Goal: Task Accomplishment & Management: Manage account settings

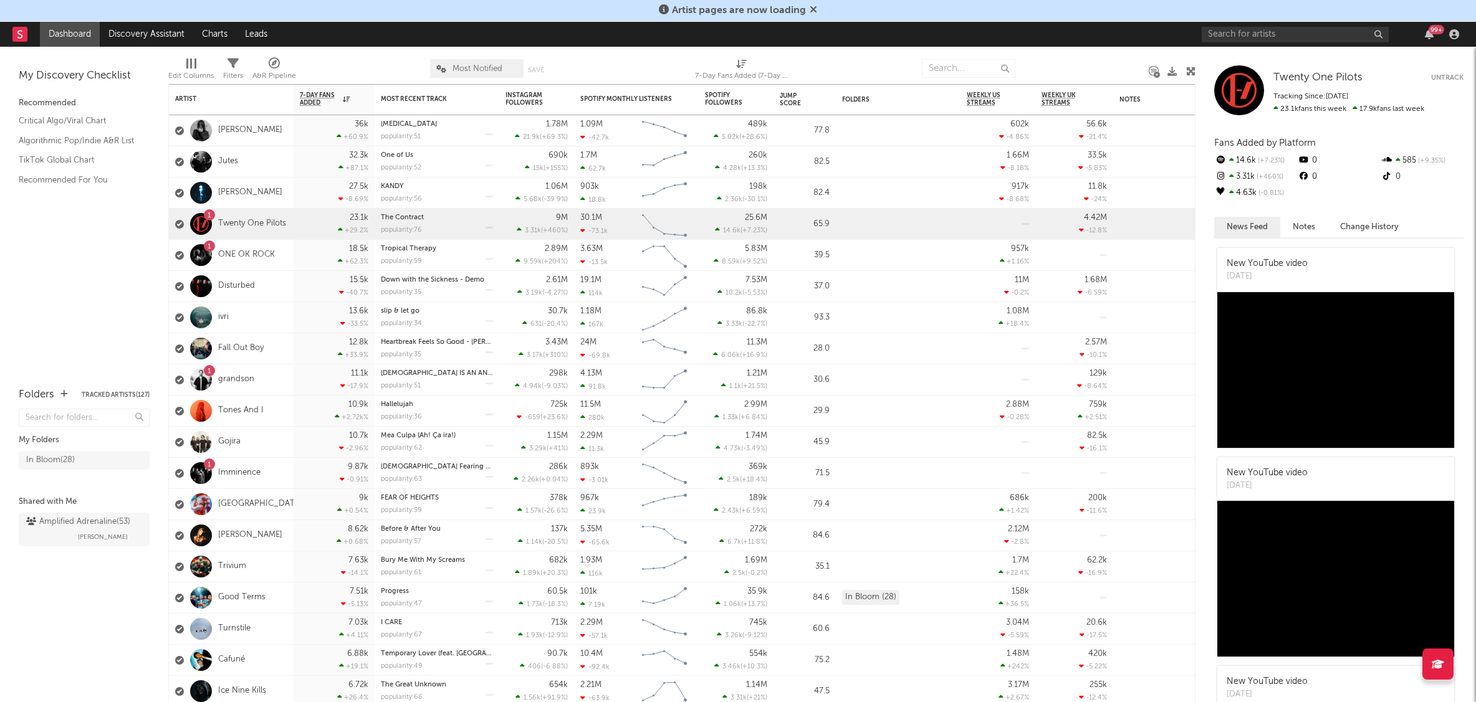
click at [813, 8] on icon at bounding box center [812, 9] width 7 height 10
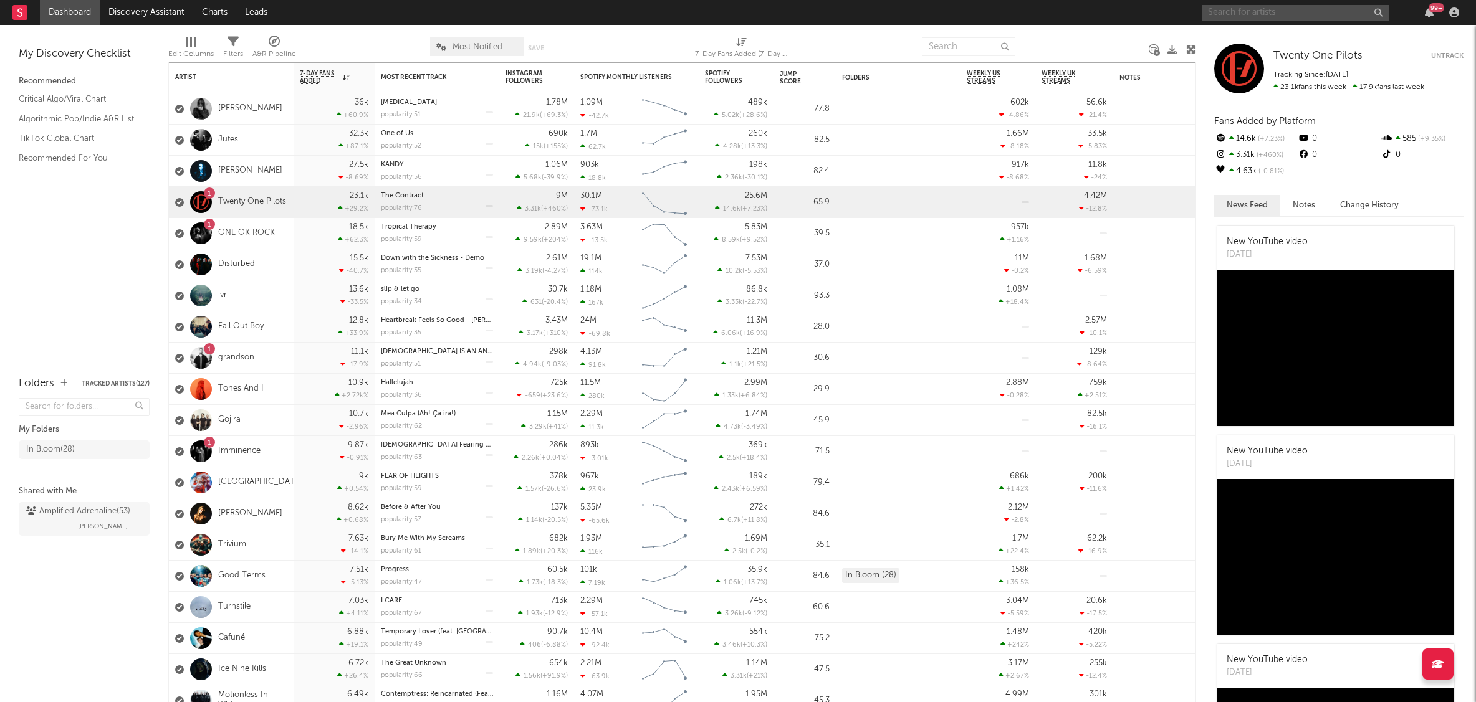
click at [1280, 13] on input "text" at bounding box center [1294, 13] width 187 height 16
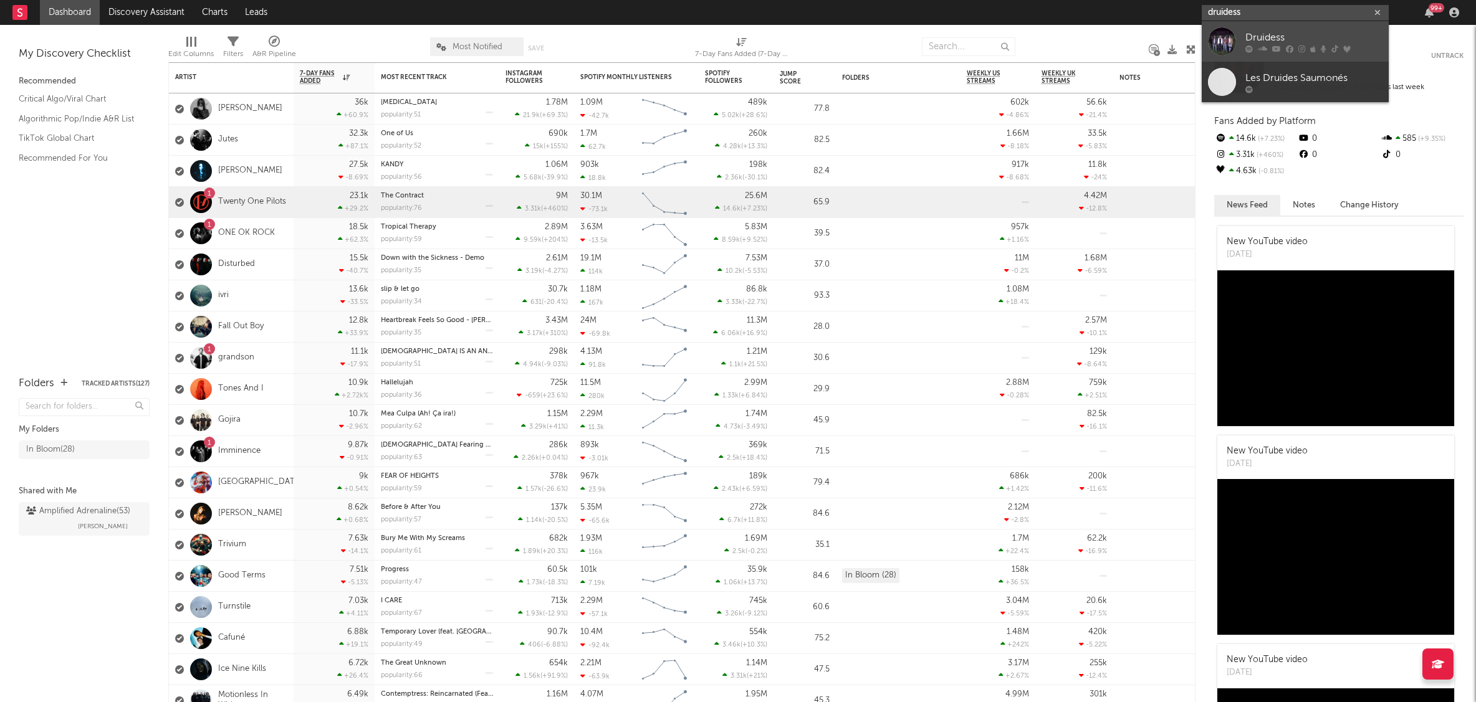
type input "druidess"
click at [1303, 40] on div "Druidess" at bounding box center [1313, 37] width 137 height 15
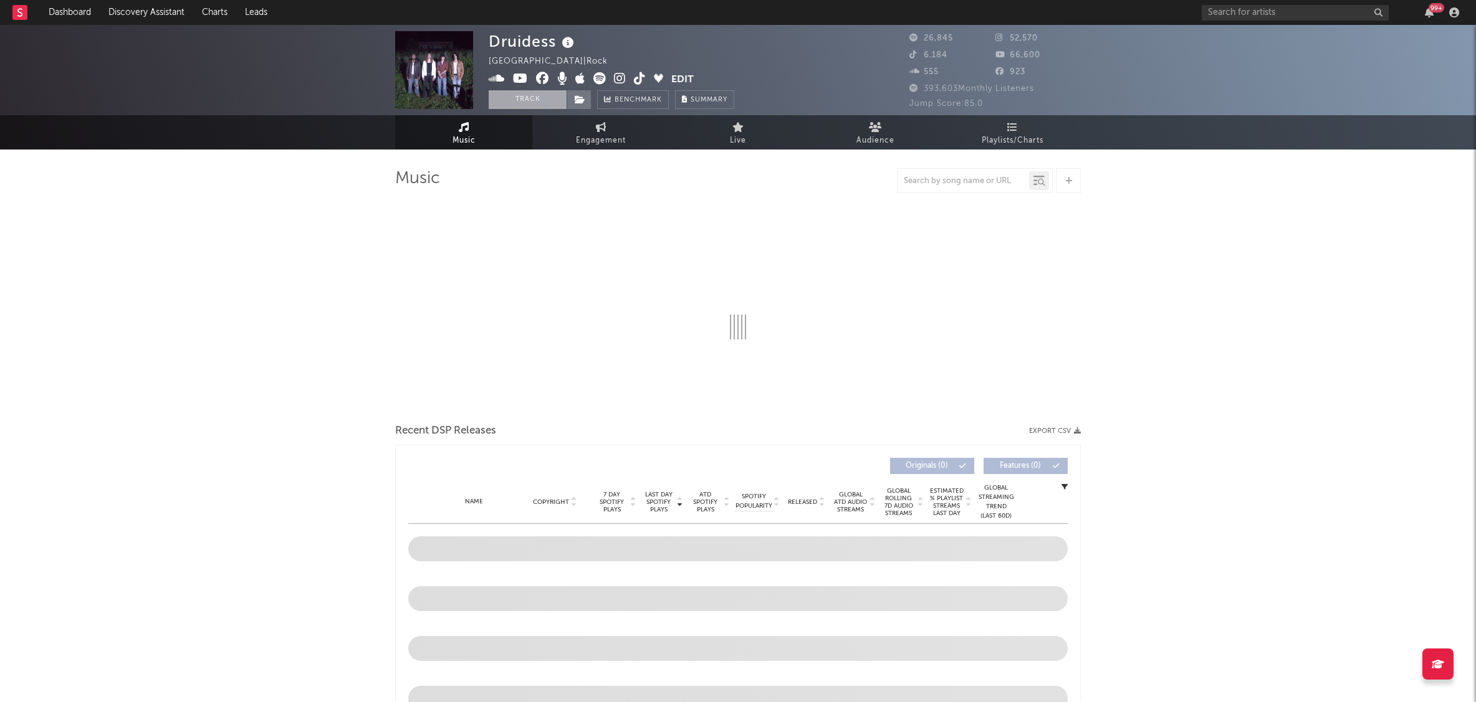
click at [525, 98] on button "Track" at bounding box center [528, 99] width 78 height 19
click at [588, 100] on span at bounding box center [578, 99] width 25 height 19
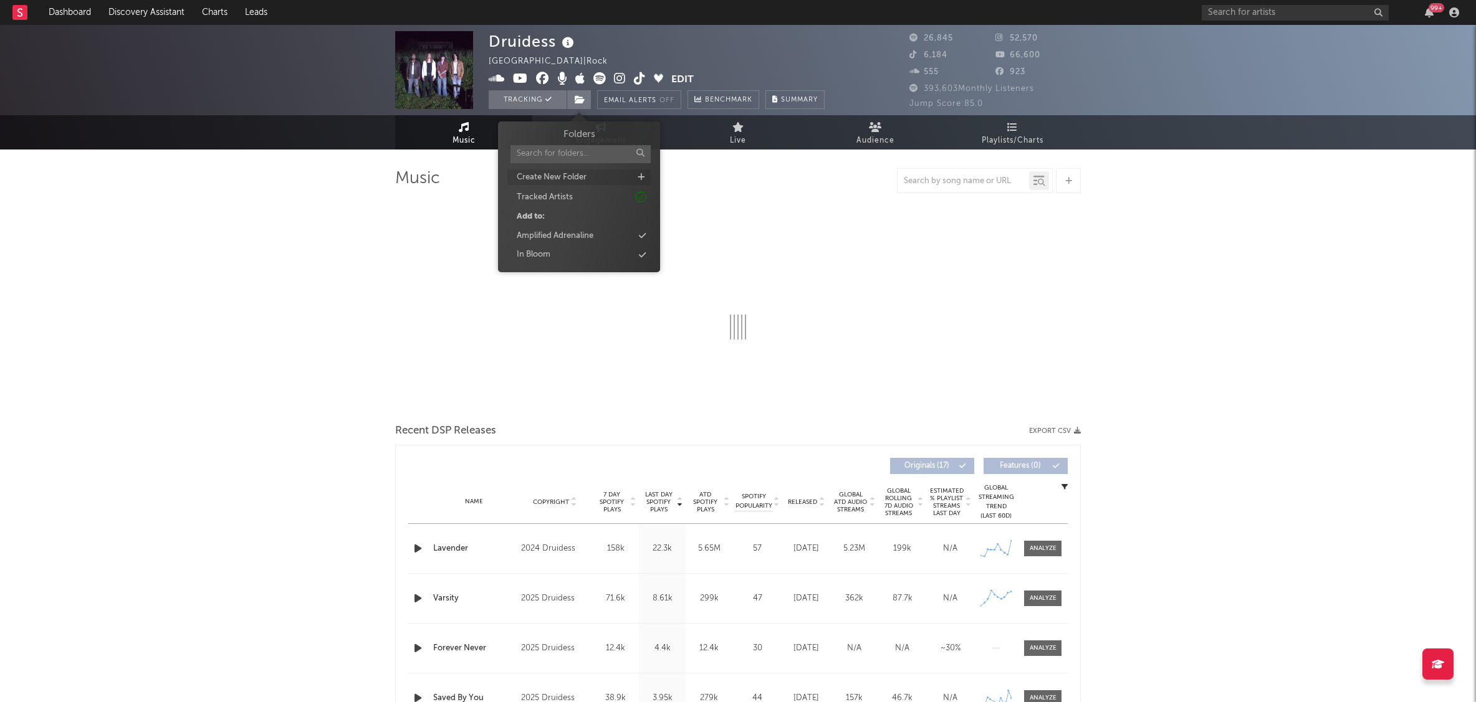
select select "6m"
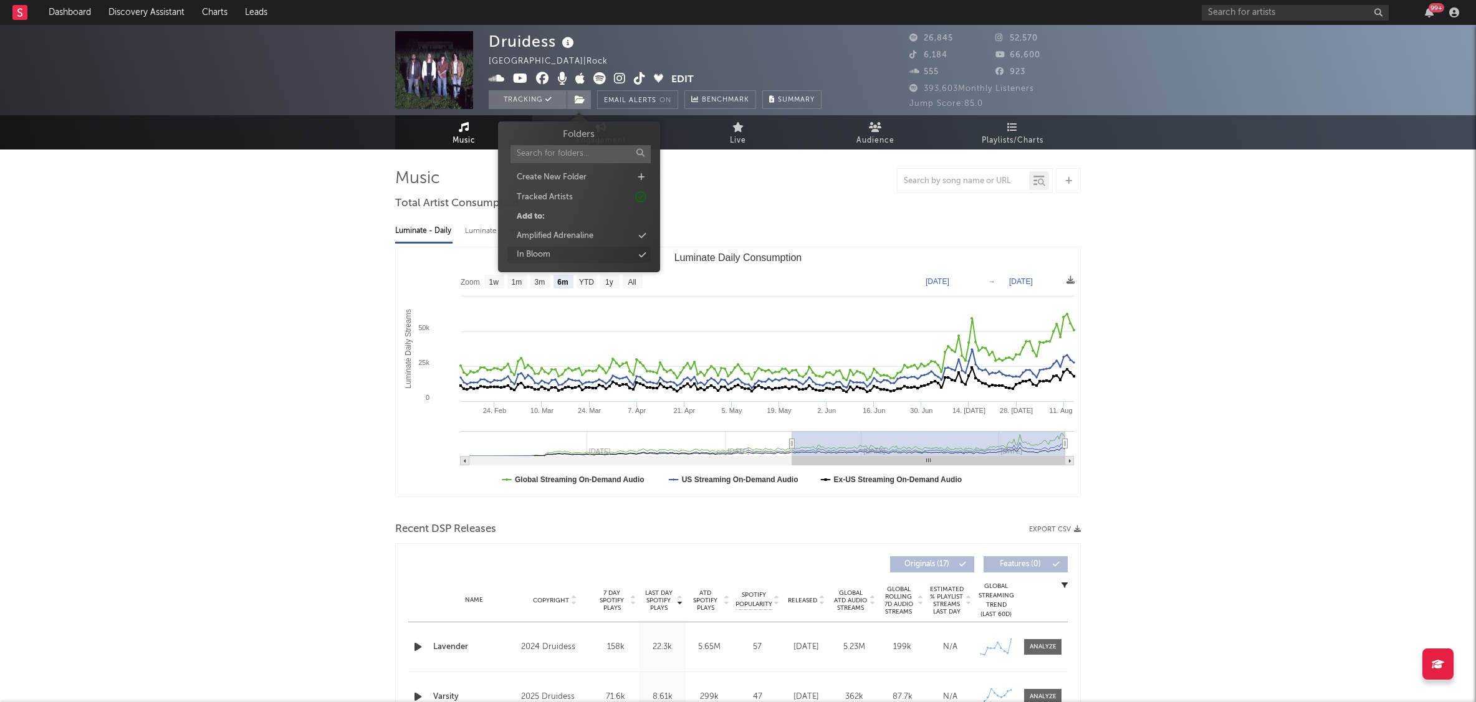
click at [570, 253] on div "In Bloom" at bounding box center [578, 255] width 143 height 16
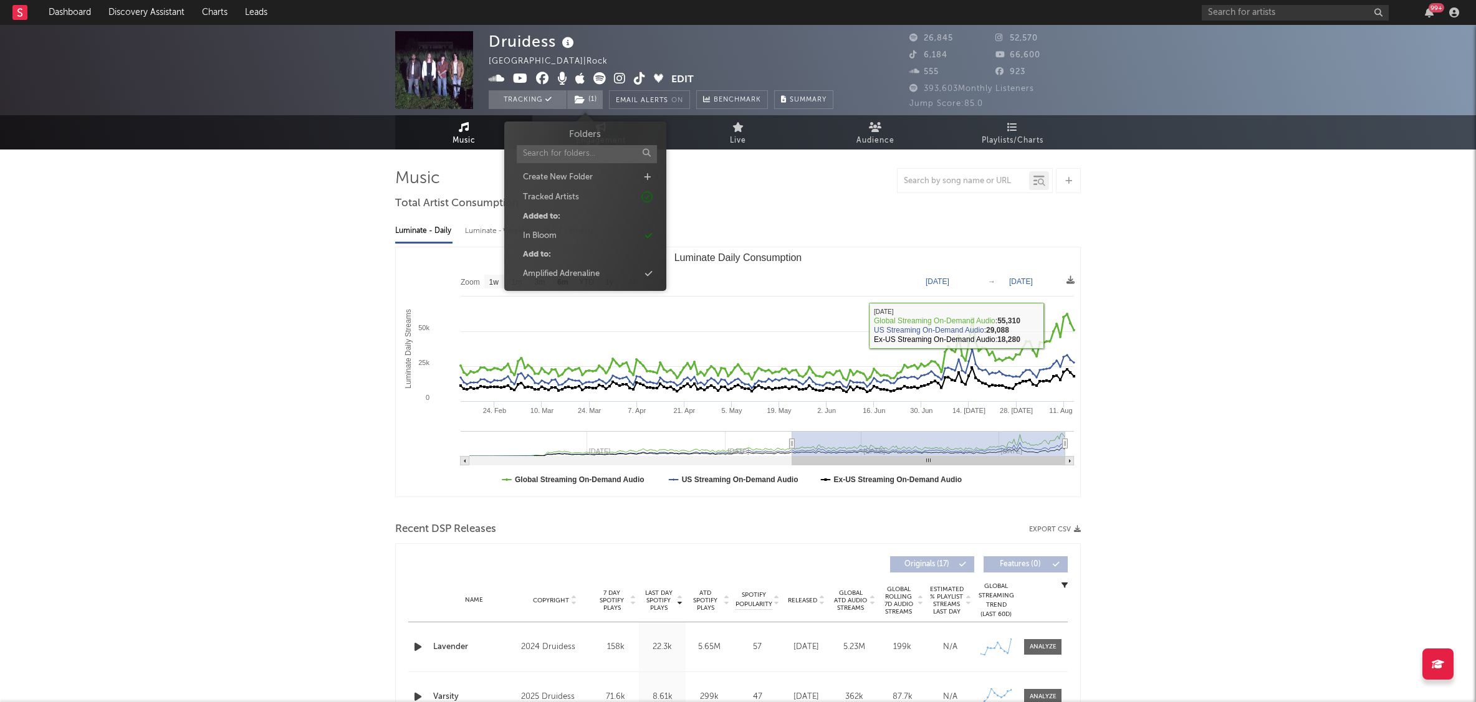
drag, startPoint x: 1282, startPoint y: 291, endPoint x: 1114, endPoint y: 290, distance: 168.2
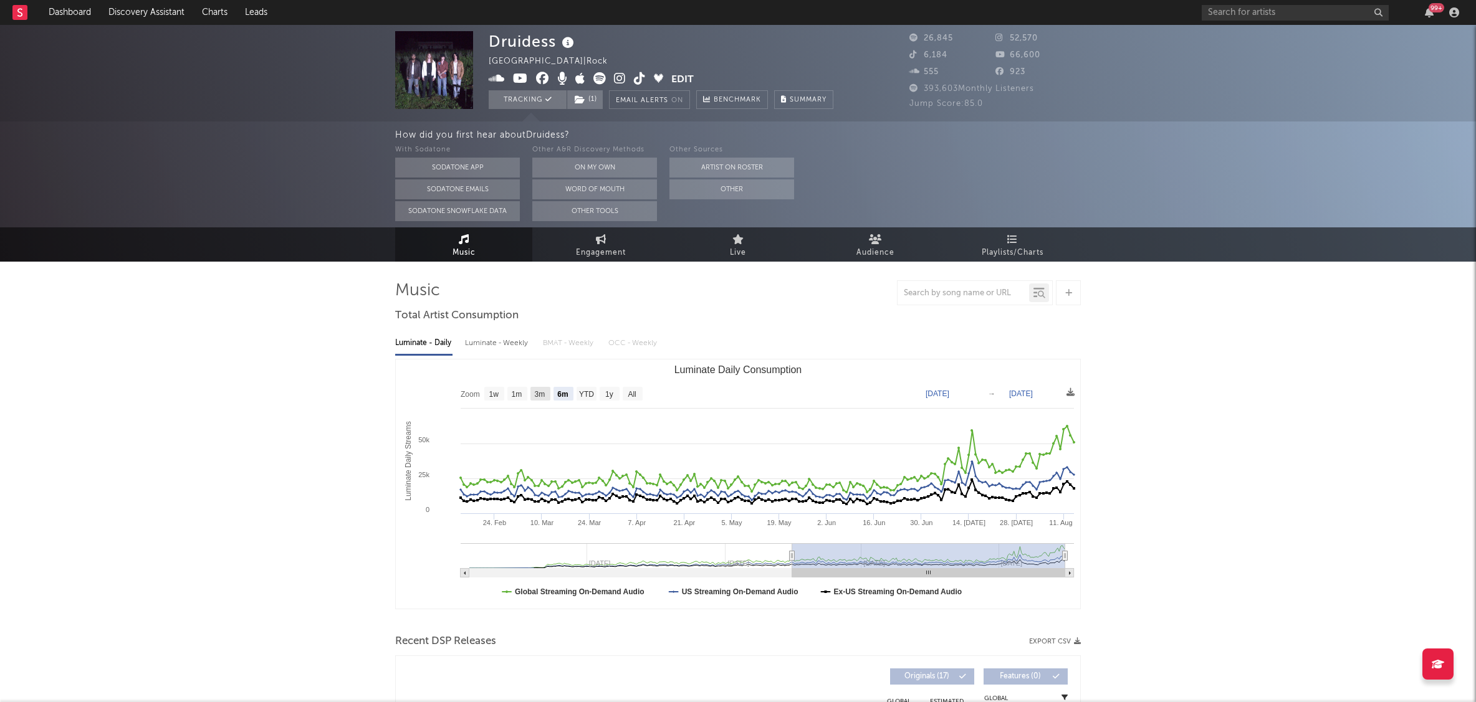
click at [544, 394] on text "3m" at bounding box center [540, 394] width 11 height 9
select select "3m"
type input "[DATE]"
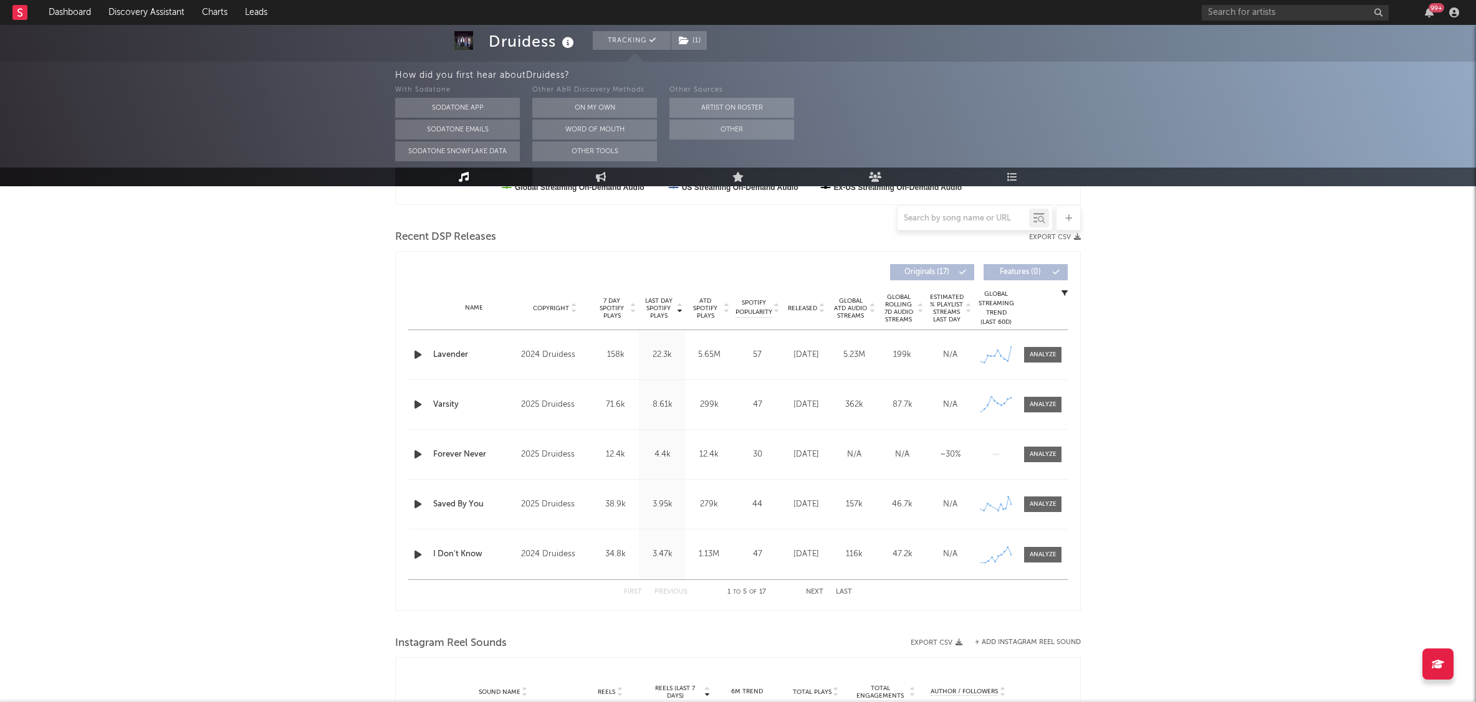
scroll to position [398, 0]
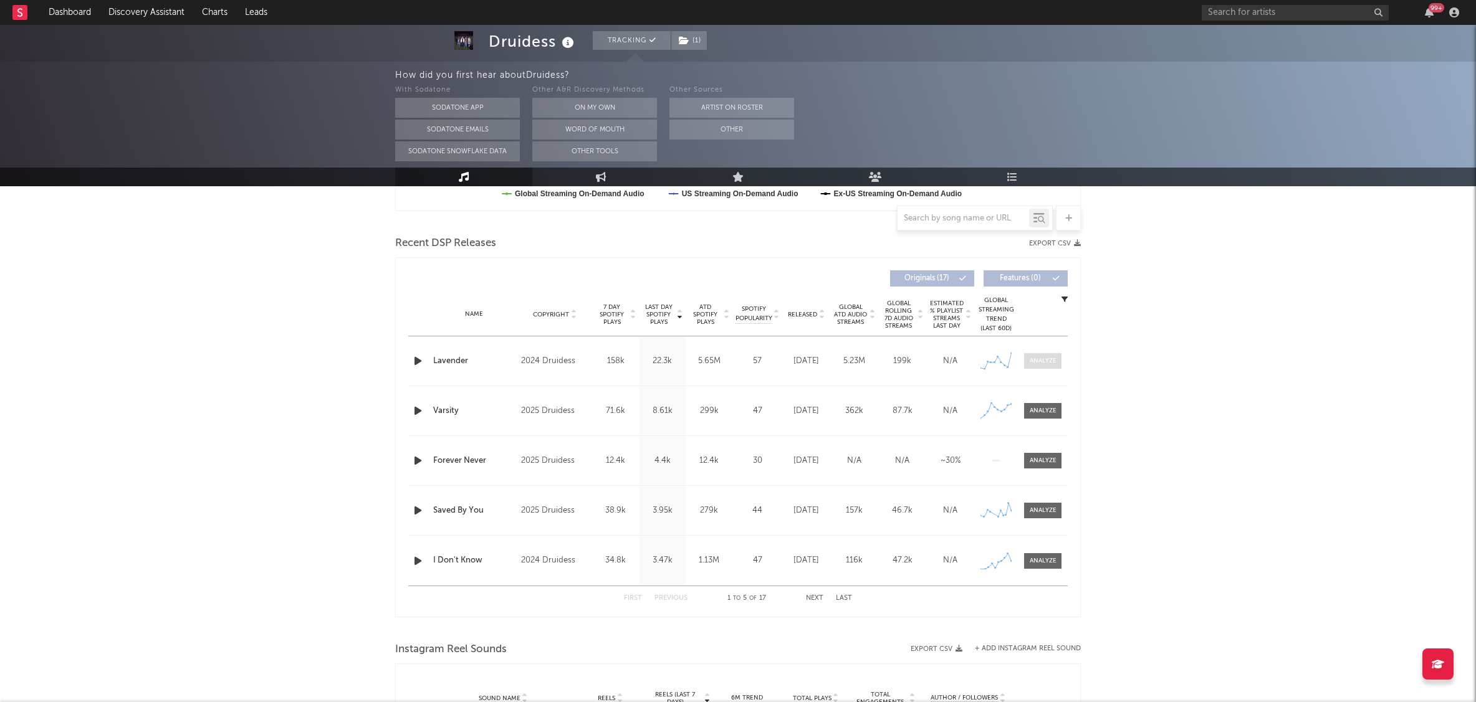
click at [1052, 356] on div at bounding box center [1042, 360] width 27 height 9
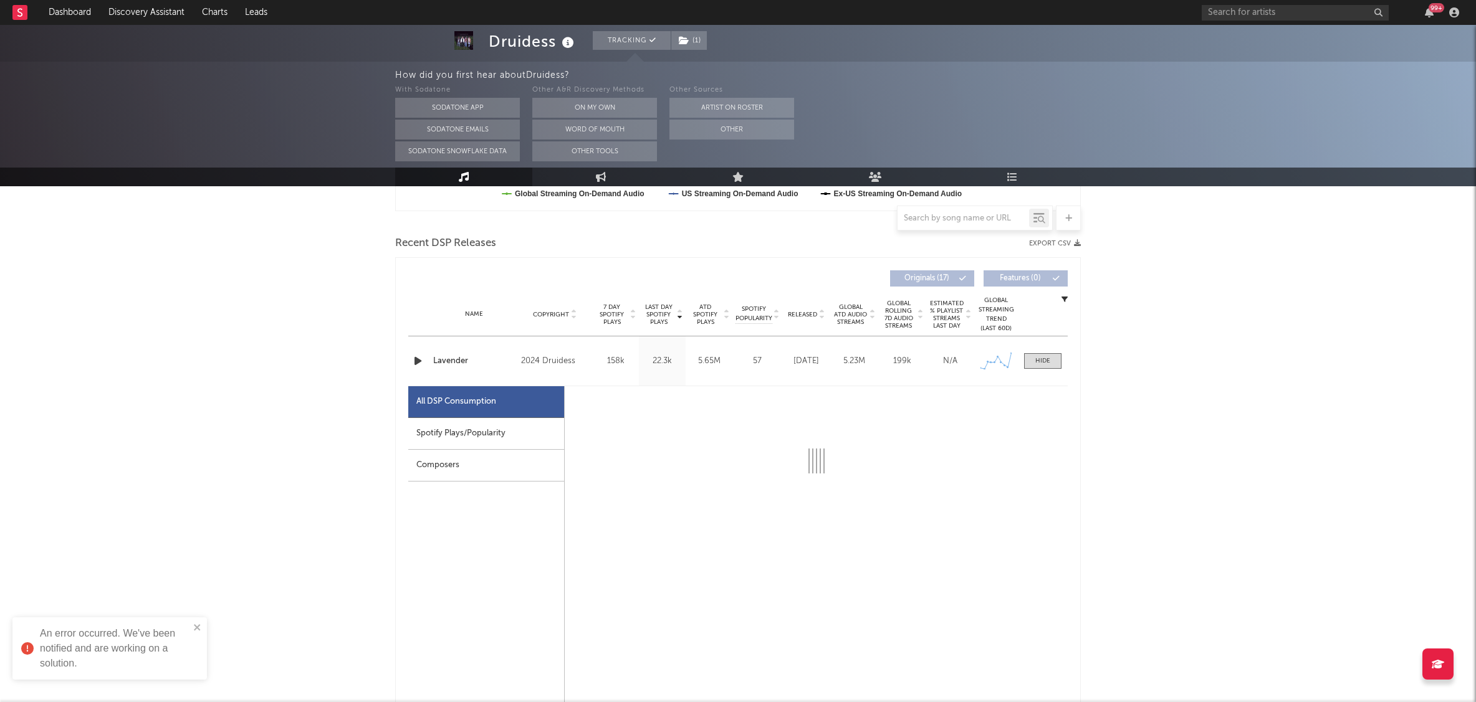
select select "6m"
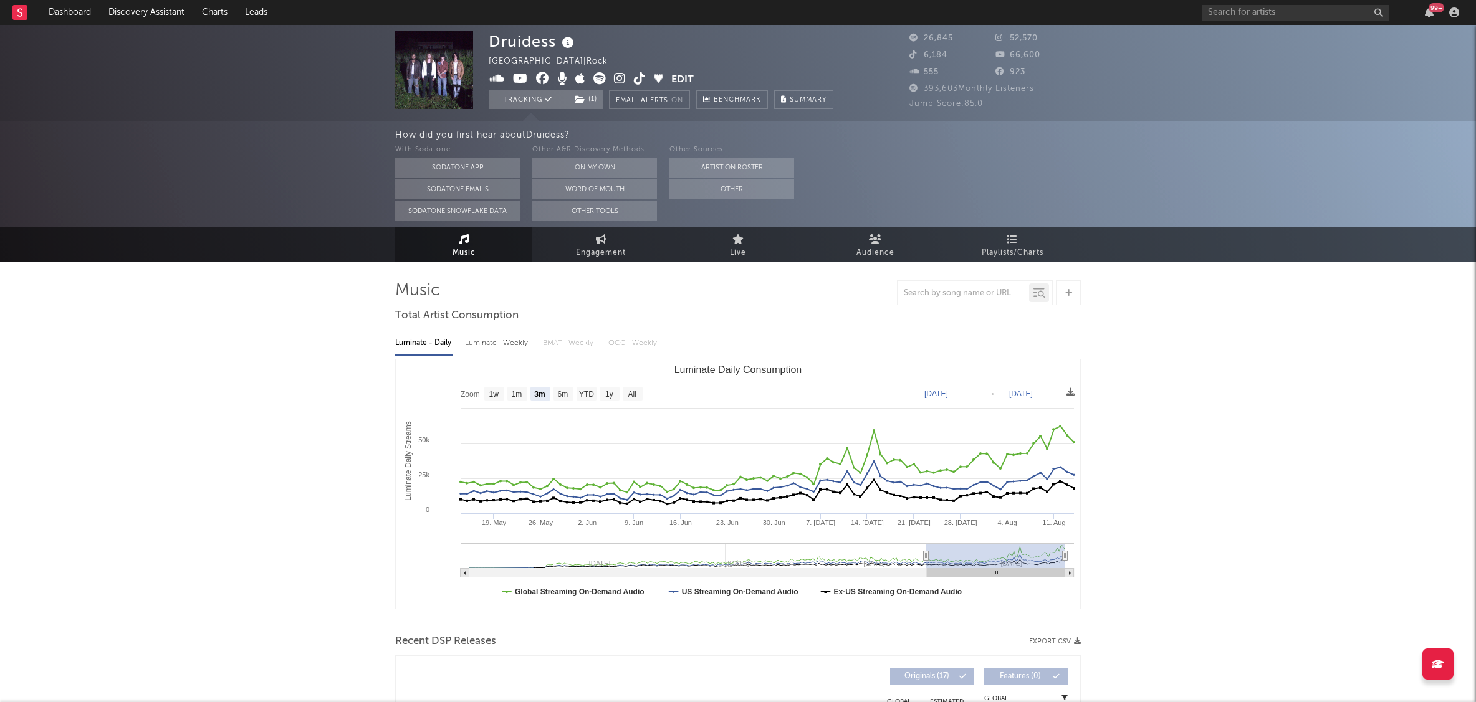
scroll to position [0, 0]
click at [639, 75] on icon at bounding box center [640, 78] width 12 height 12
click at [693, 79] on div "Druidess [GEOGRAPHIC_DATA] | Rock Edit Tracking ( 1 ) Email Alerts On Benchmark…" at bounding box center [661, 70] width 345 height 78
click at [689, 79] on button "Edit" at bounding box center [682, 80] width 22 height 16
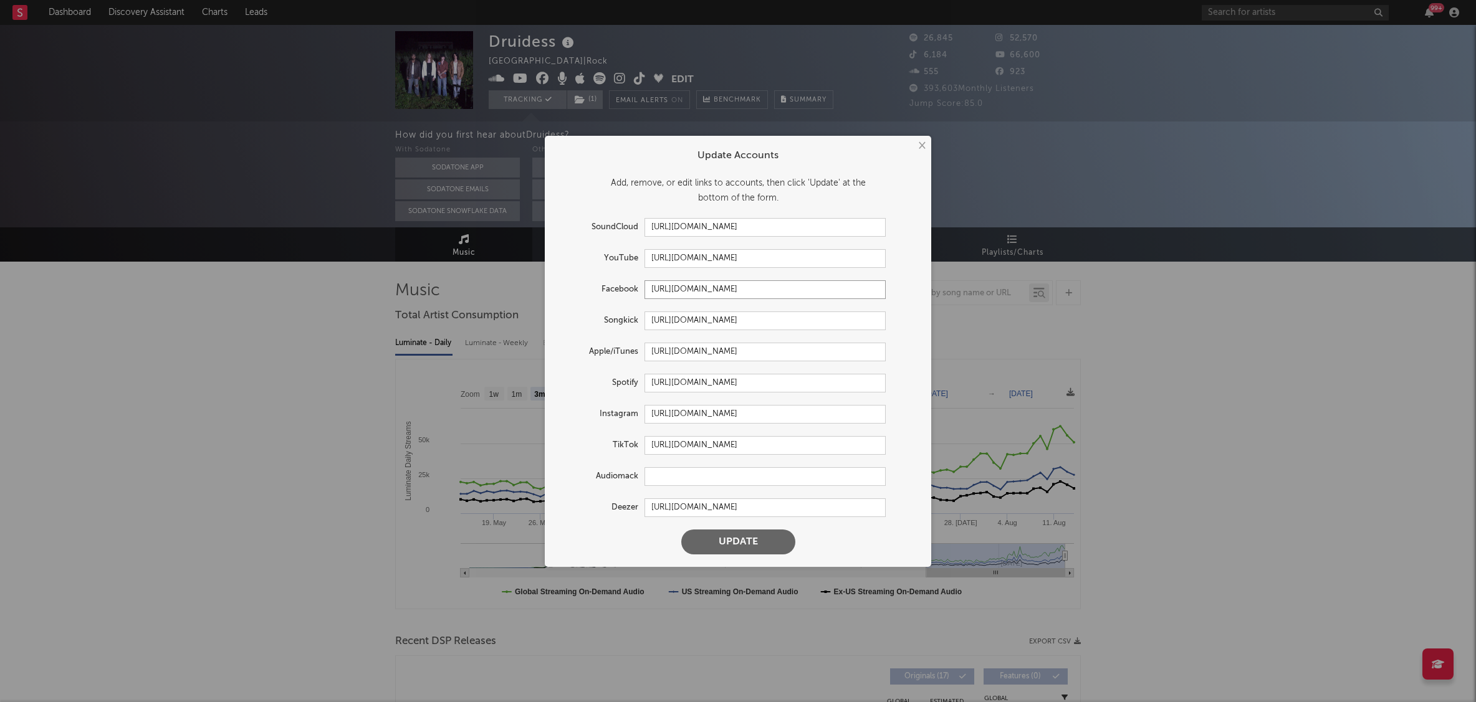
drag, startPoint x: 832, startPoint y: 289, endPoint x: 510, endPoint y: 283, distance: 321.6
click at [510, 283] on div "× Update Accounts Add, remove, or edit links to accounts, then click 'Update' a…" at bounding box center [738, 351] width 1476 height 702
click at [773, 538] on button "Update" at bounding box center [738, 542] width 114 height 25
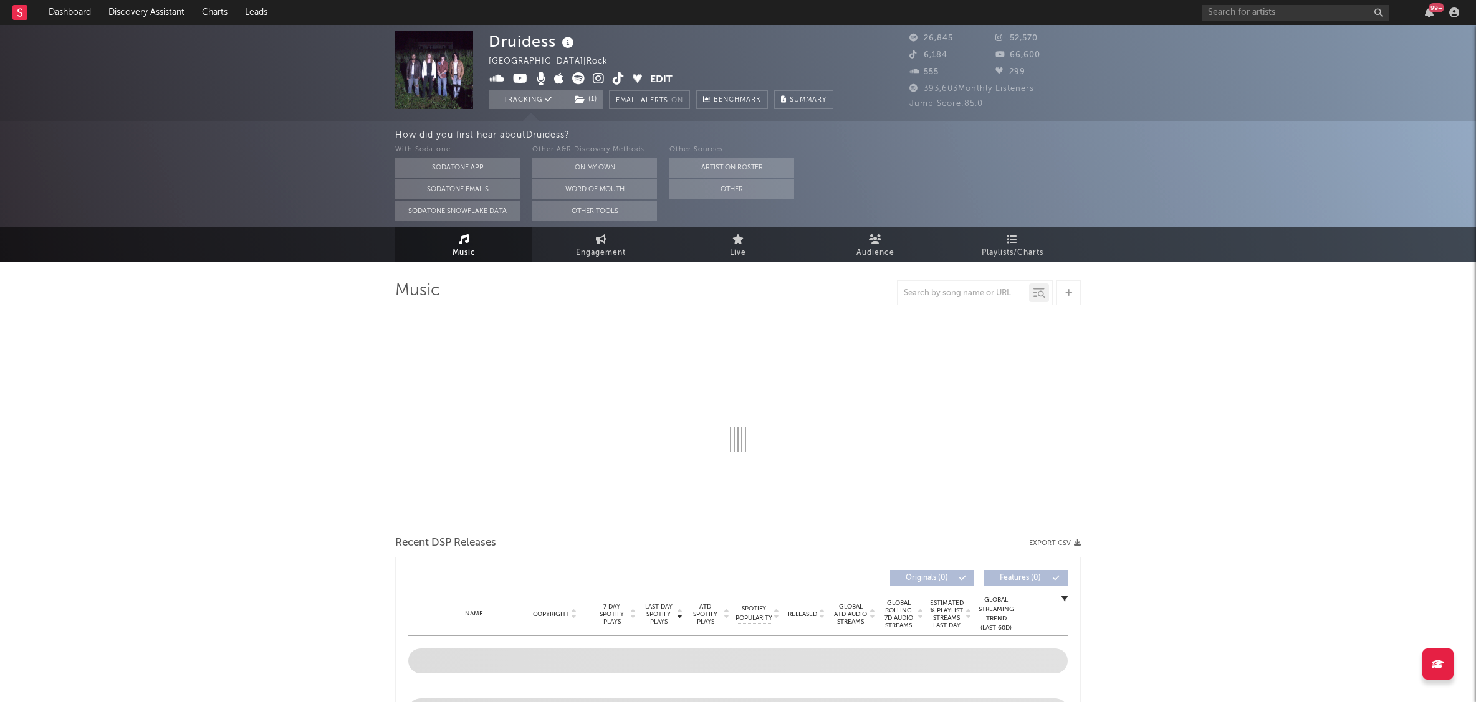
select select "6m"
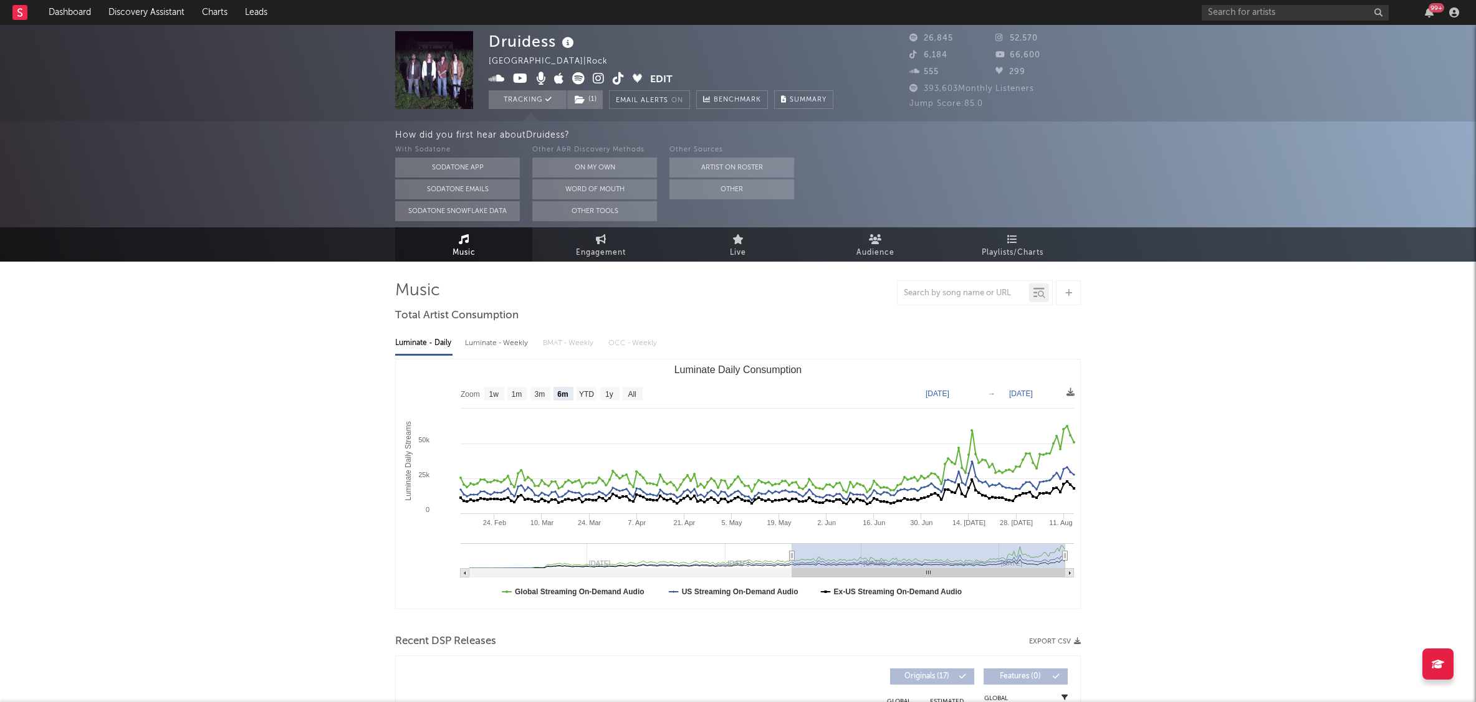
click at [666, 78] on button "Edit" at bounding box center [661, 80] width 22 height 16
click at [1195, 179] on div "× Update Accounts Add, remove, or edit links to accounts, then click 'Update' a…" at bounding box center [738, 351] width 1476 height 702
click at [657, 77] on button "Edit" at bounding box center [661, 80] width 22 height 16
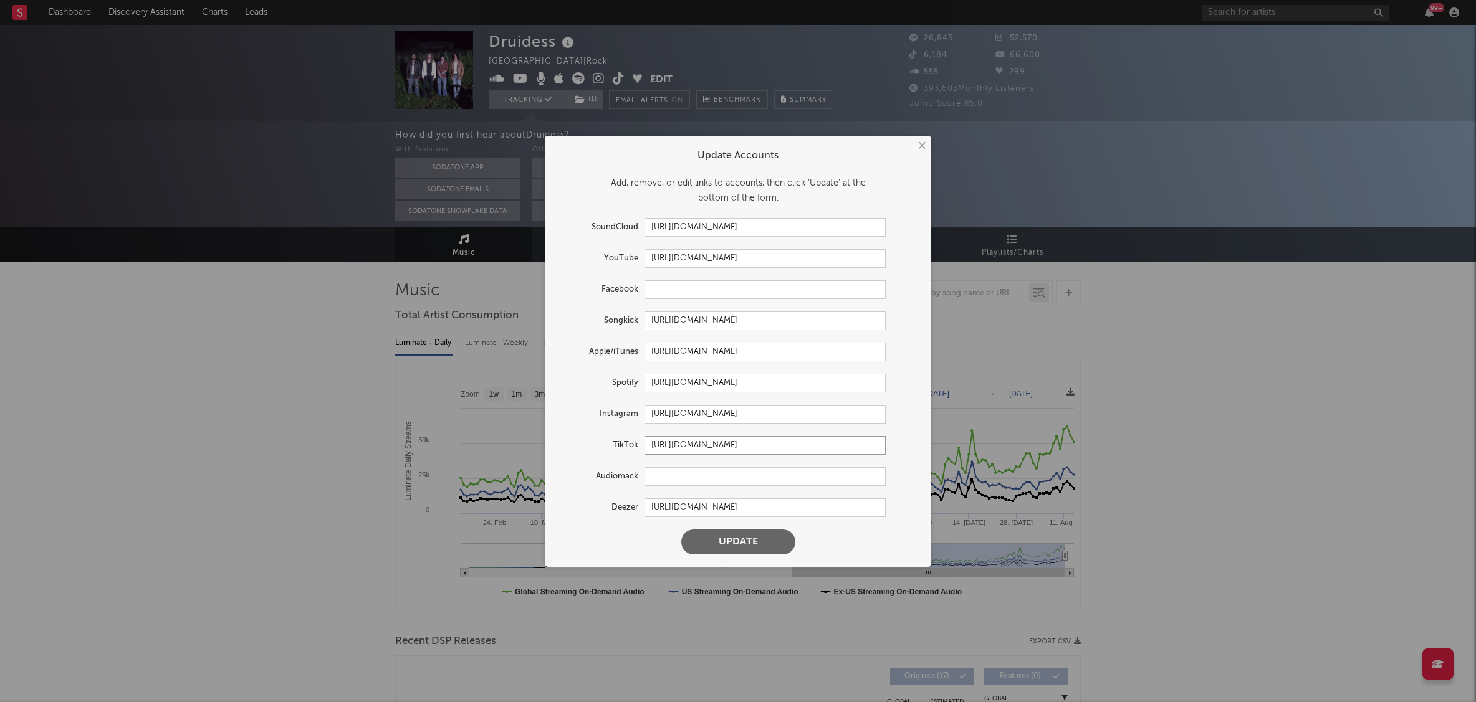
click at [719, 442] on input "[URL][DOMAIN_NAME]" at bounding box center [764, 445] width 241 height 19
paste input "@drvidess"
type input "[URL][DOMAIN_NAME]"
click at [732, 544] on button "Update" at bounding box center [738, 542] width 114 height 25
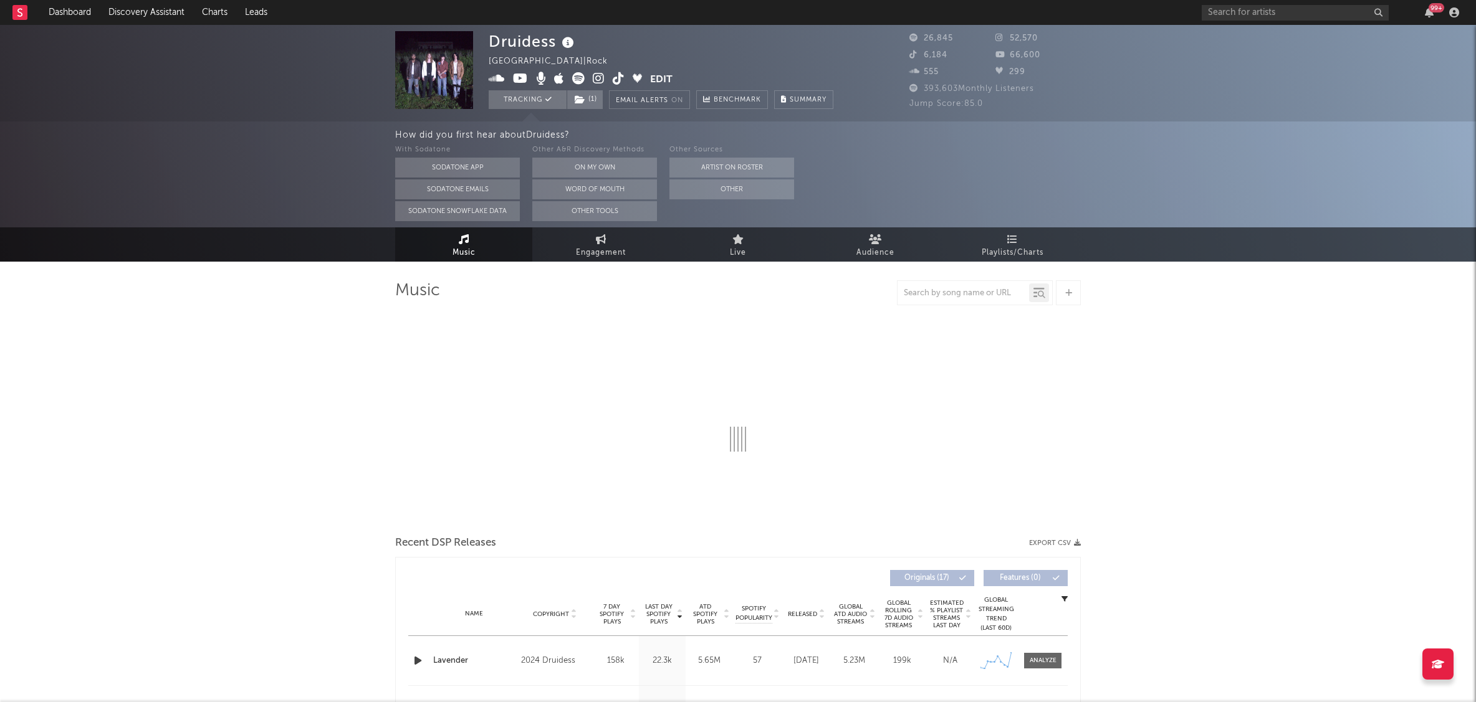
select select "6m"
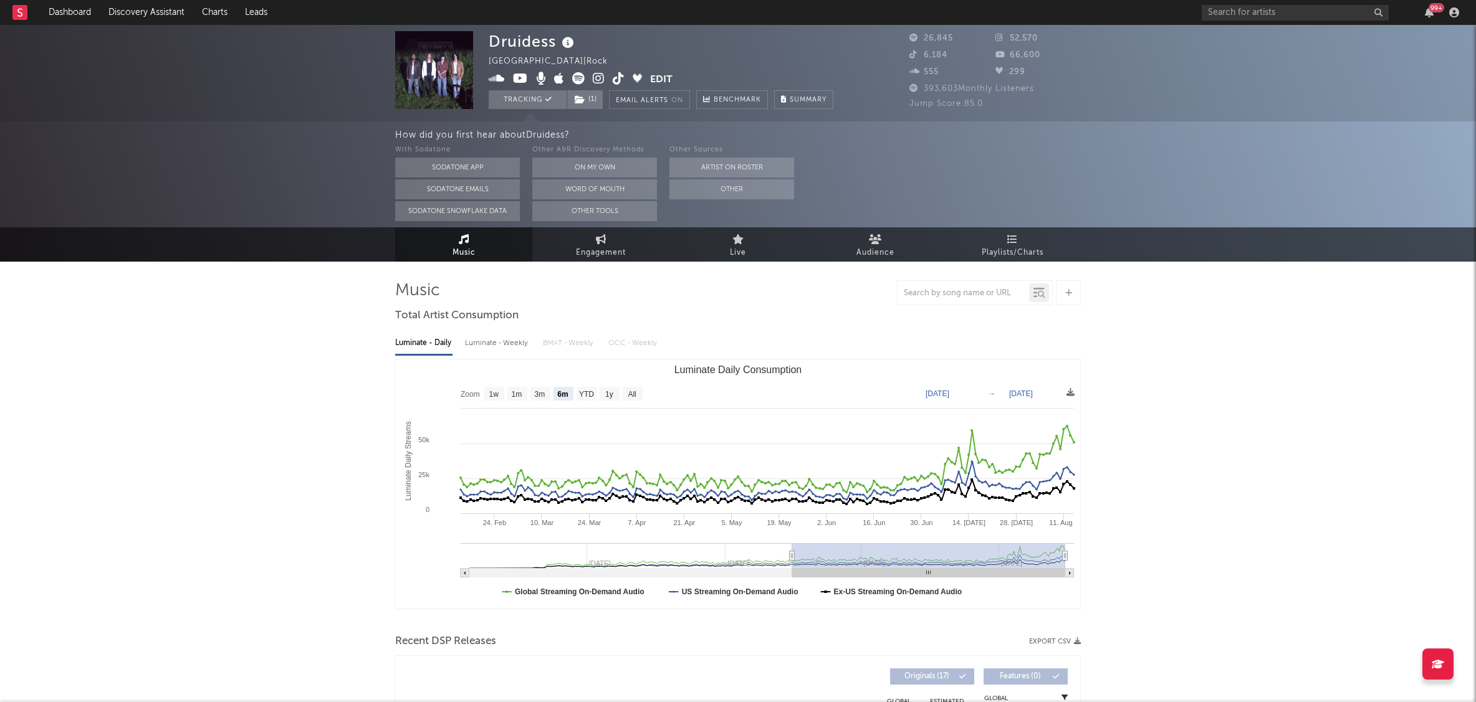
drag, startPoint x: 191, startPoint y: 153, endPoint x: 200, endPoint y: 139, distance: 16.2
click at [190, 153] on div "How did you first hear about Druidess ? With Sodatone Sodatone App Sodatone Ema…" at bounding box center [738, 175] width 1476 height 106
click at [658, 77] on button "Edit" at bounding box center [661, 80] width 22 height 16
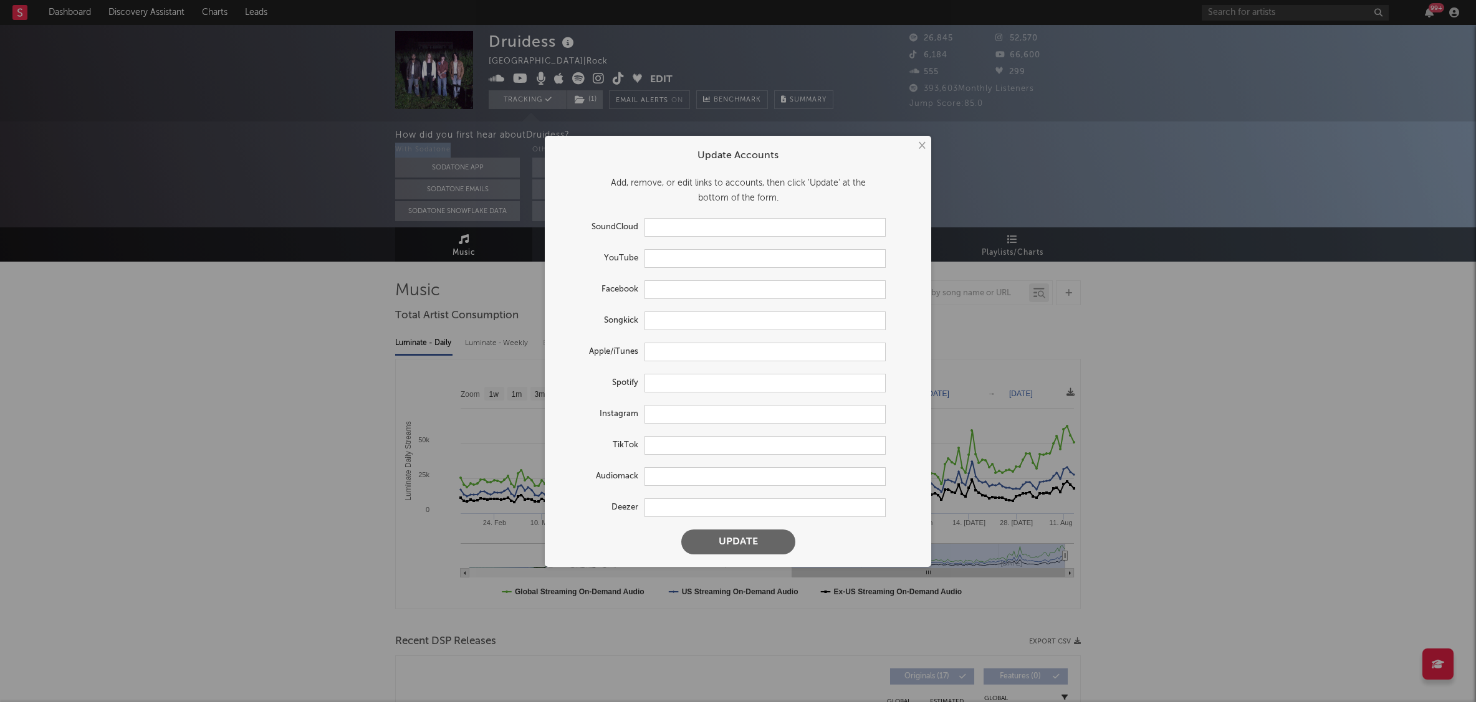
type input "[URL][DOMAIN_NAME]"
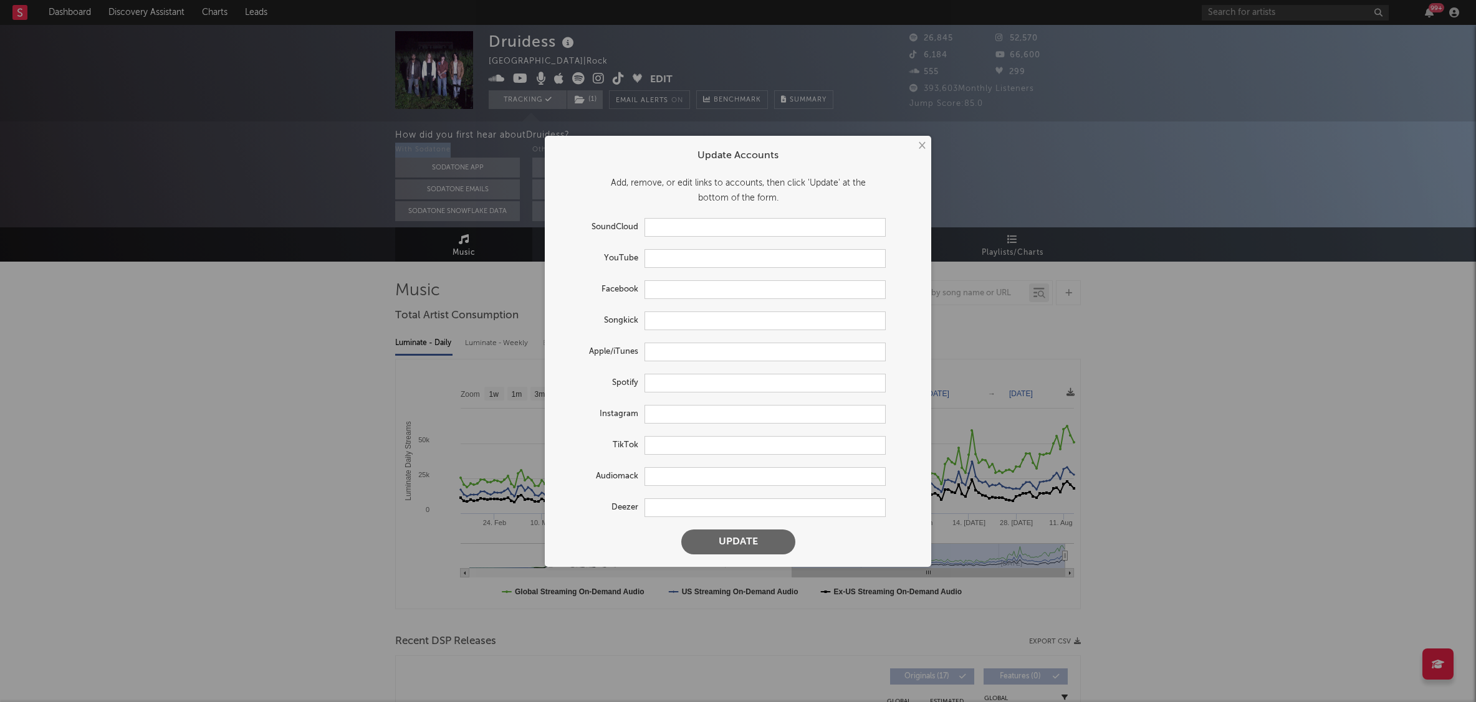
type input "[URL][DOMAIN_NAME]"
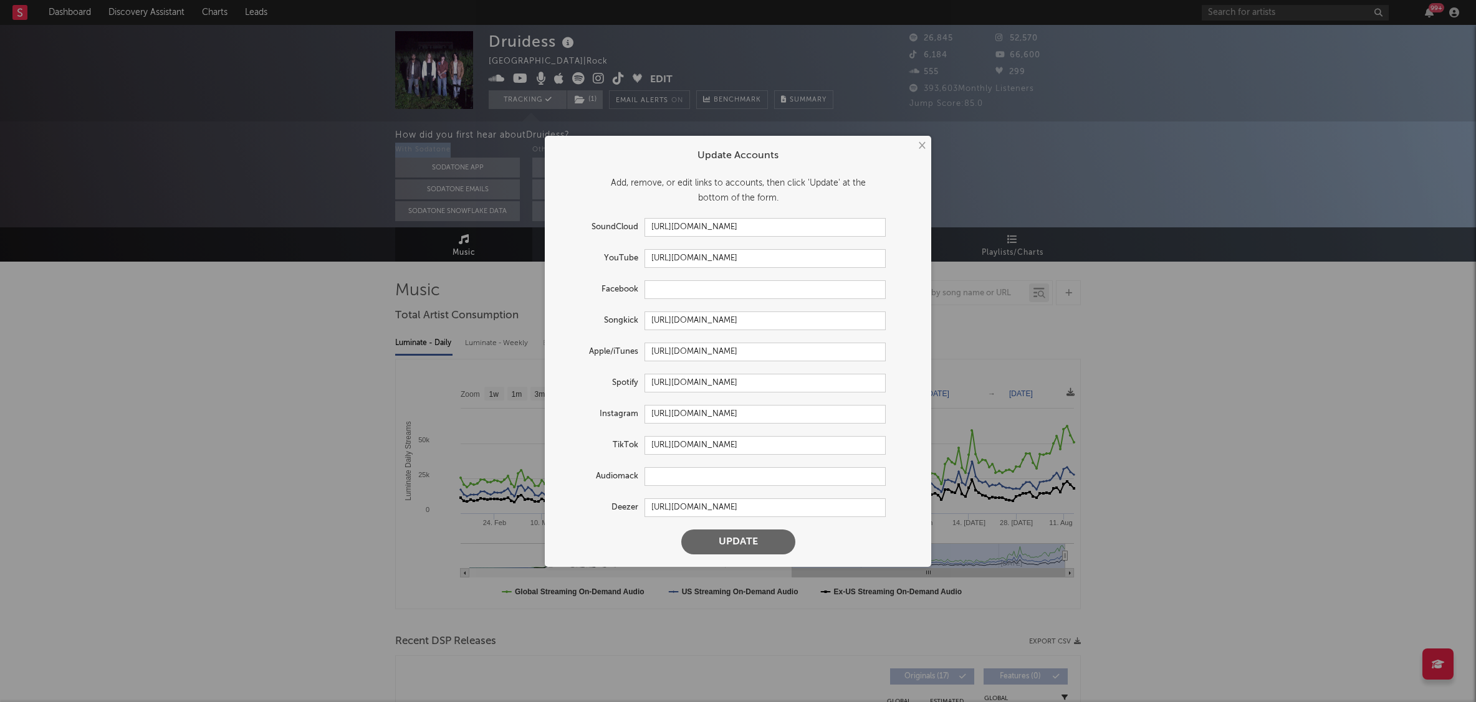
drag, startPoint x: 1084, startPoint y: 188, endPoint x: 1067, endPoint y: 186, distance: 17.6
click at [1084, 188] on div "× Update Accounts Add, remove, or edit links to accounts, then click 'Update' a…" at bounding box center [738, 351] width 1476 height 702
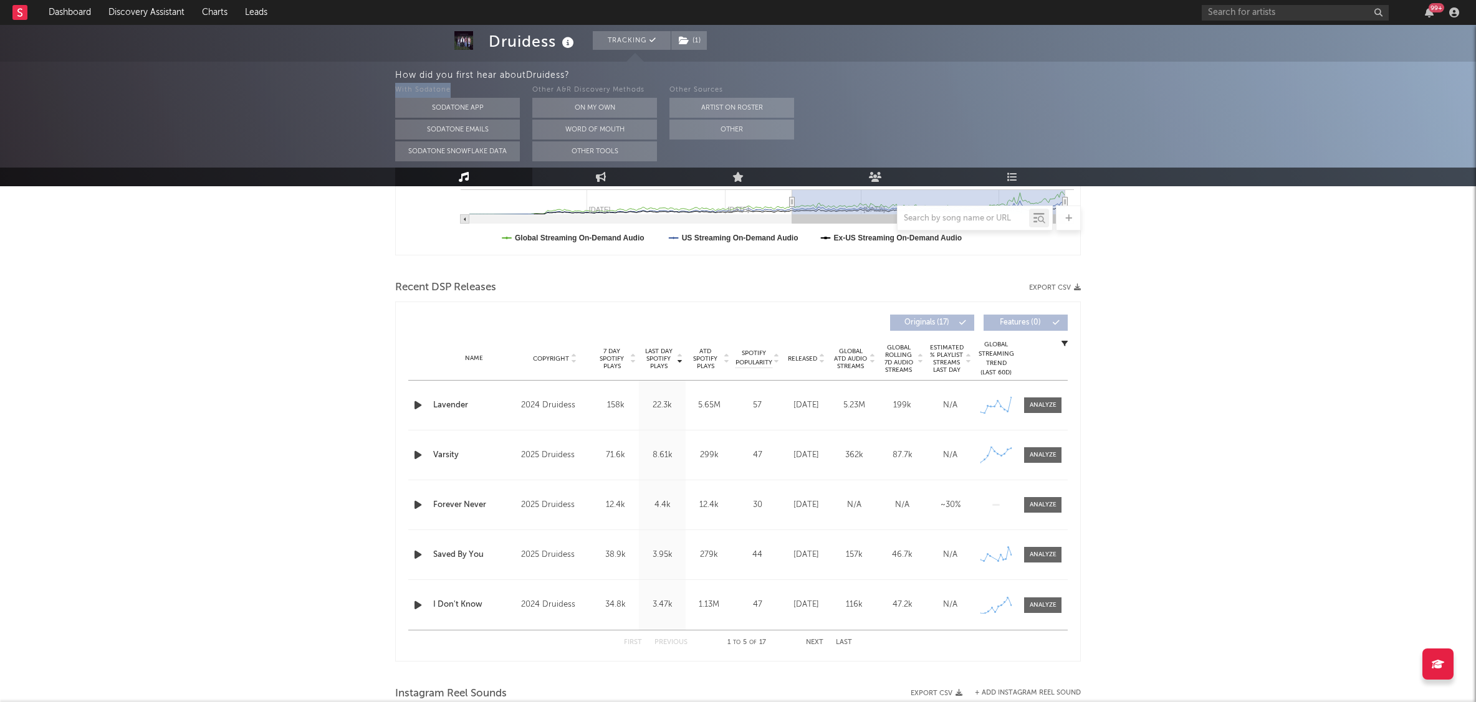
scroll to position [355, 0]
drag, startPoint x: 672, startPoint y: 405, endPoint x: 648, endPoint y: 406, distance: 24.3
click at [648, 406] on div "22.3k" at bounding box center [662, 404] width 41 height 12
click at [1044, 404] on div at bounding box center [1042, 403] width 27 height 9
select select "6m"
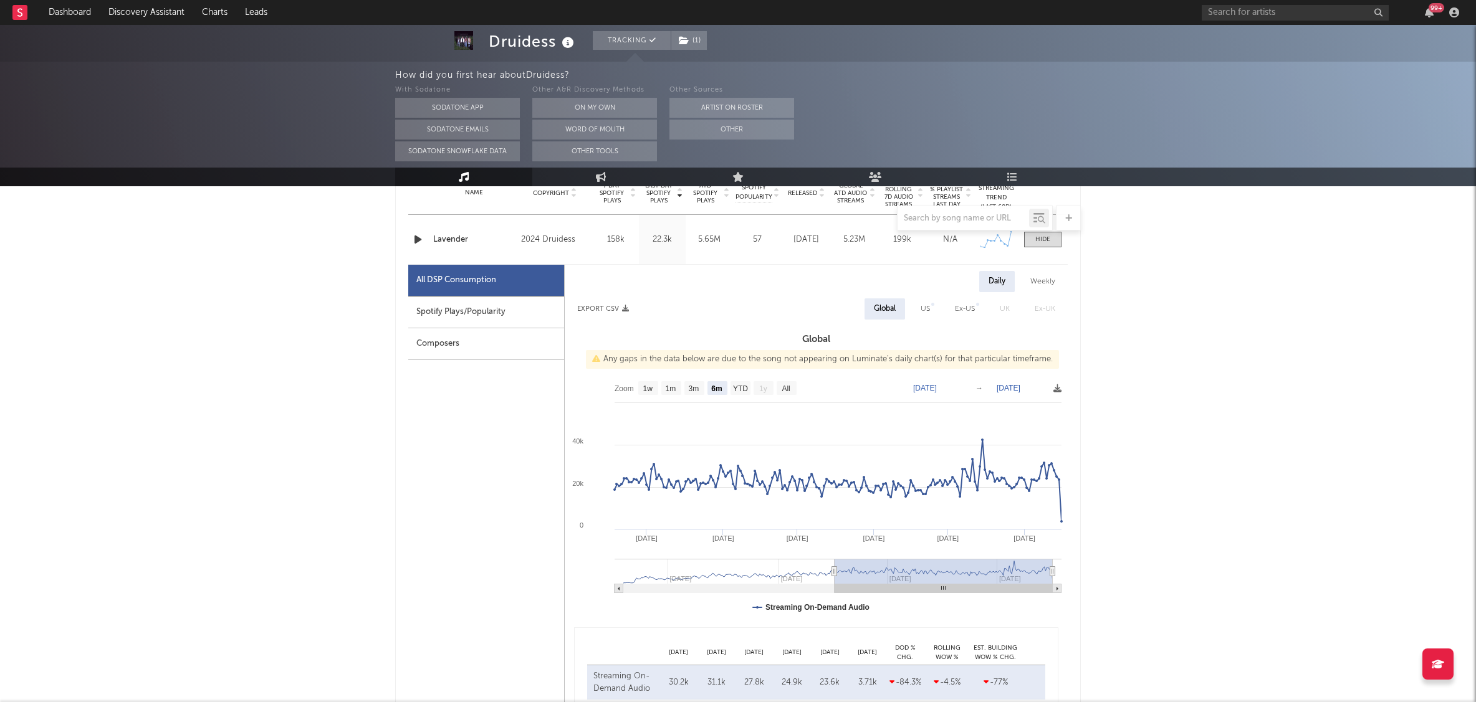
scroll to position [531, 0]
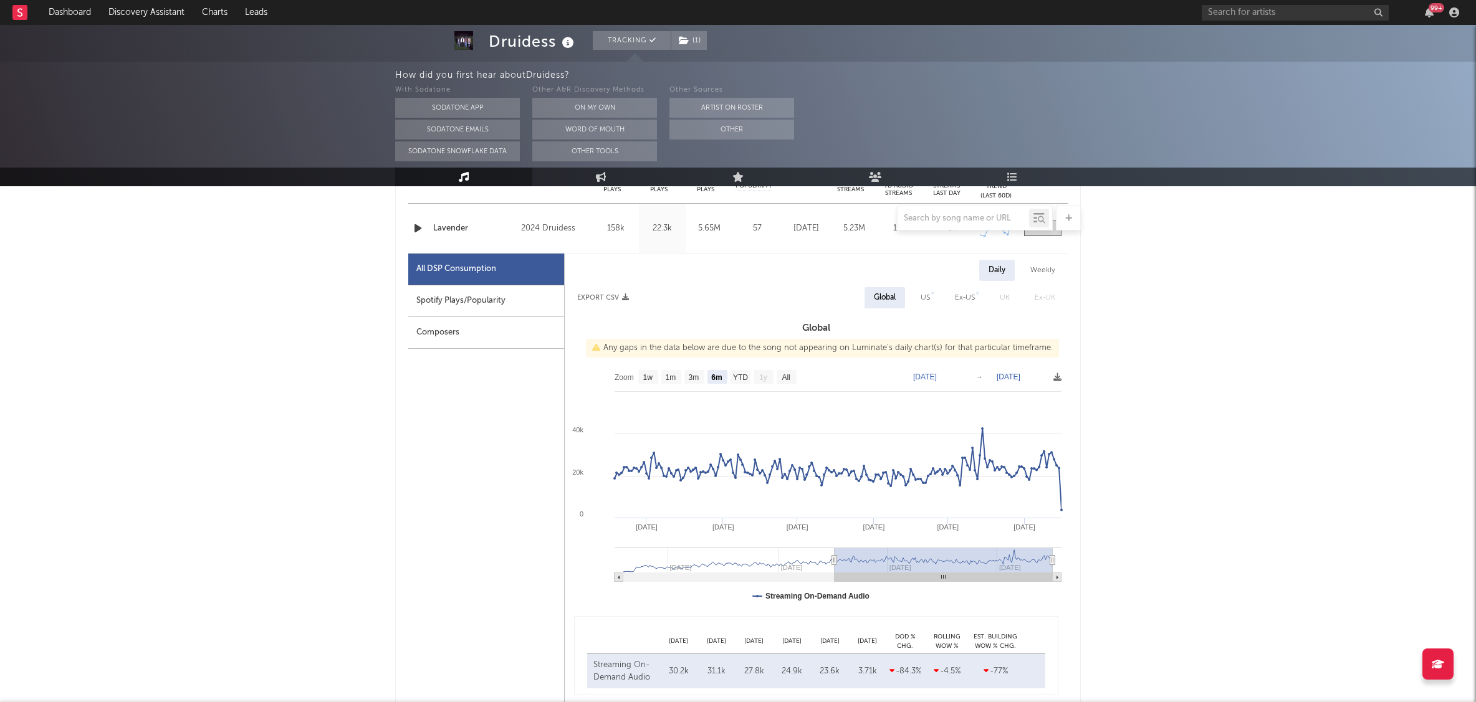
drag, startPoint x: 1274, startPoint y: 459, endPoint x: 1276, endPoint y: 404, distance: 54.9
click at [1274, 459] on div "Druidess Tracking ( 1 ) [GEOGRAPHIC_DATA] | Rock Edit Tracking ( 1 ) Email Aler…" at bounding box center [738, 637] width 1476 height 2287
click at [1318, 240] on div "Druidess Tracking ( 1 ) [GEOGRAPHIC_DATA] | Rock Edit Tracking ( 1 ) Email Aler…" at bounding box center [738, 637] width 1476 height 2287
click at [1309, 97] on div "With Sodatone Sodatone App Sodatone Emails Sodatone Snowflake Data Other A&R Di…" at bounding box center [935, 122] width 1080 height 79
click at [143, 297] on div "Druidess Tracking ( 1 ) [GEOGRAPHIC_DATA] | Rock Edit Tracking ( 1 ) Email Aler…" at bounding box center [738, 637] width 1476 height 2287
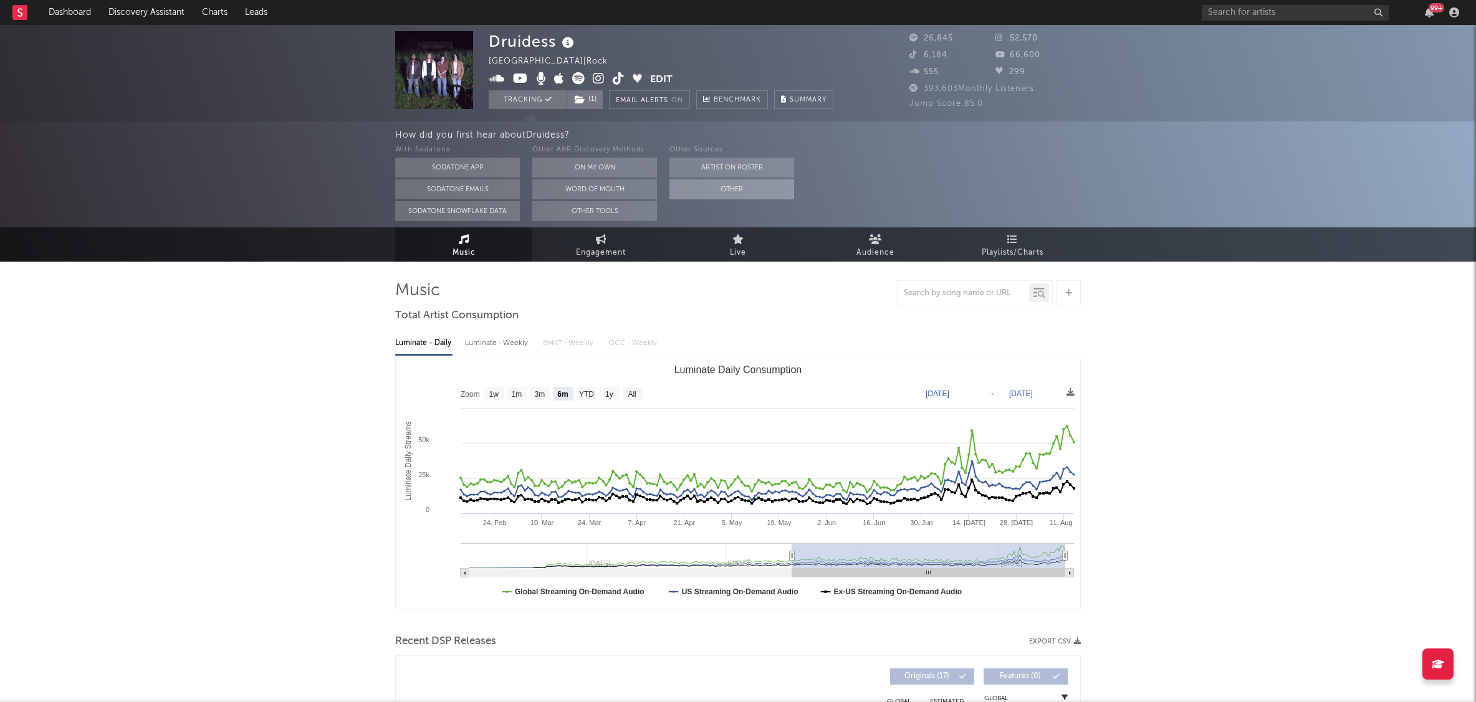
scroll to position [0, 0]
drag, startPoint x: 611, startPoint y: 189, endPoint x: 670, endPoint y: 186, distance: 59.3
click at [611, 189] on button "Word Of Mouth" at bounding box center [594, 189] width 125 height 20
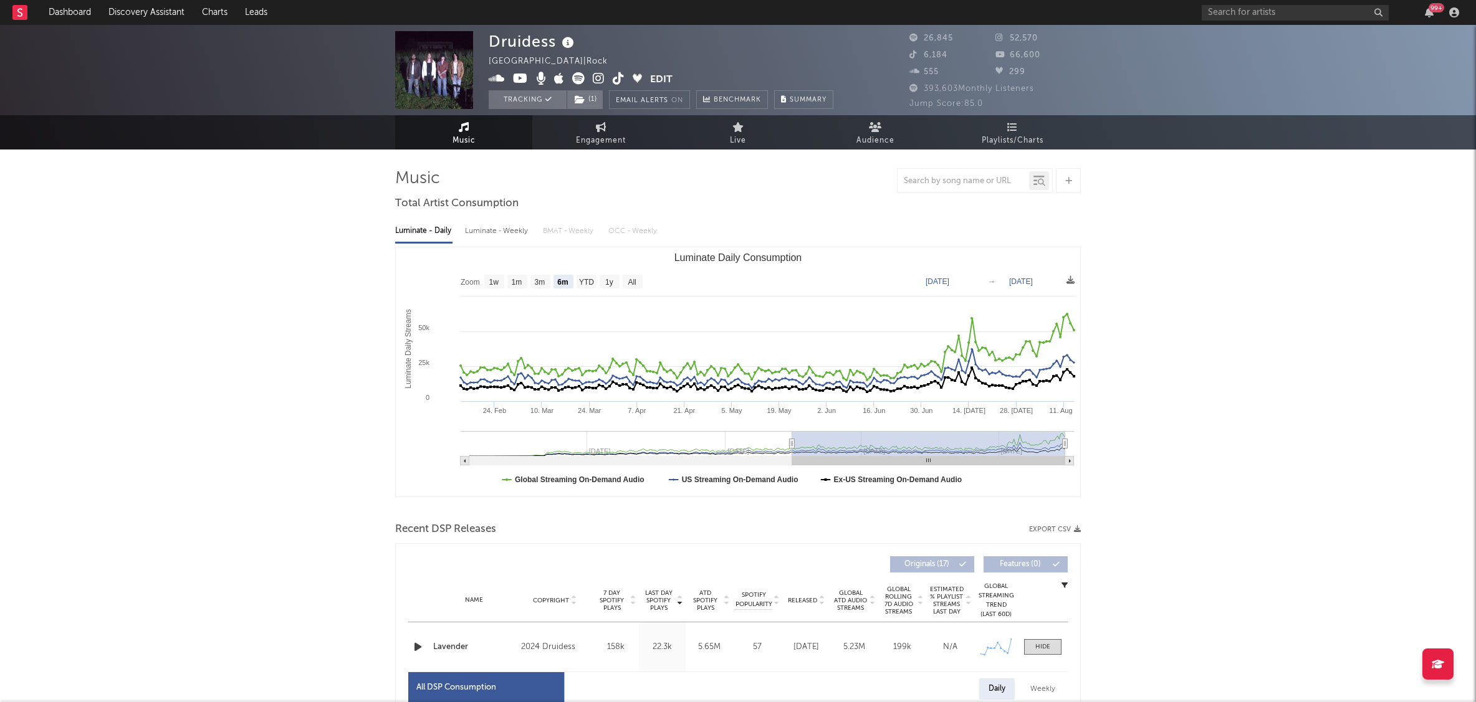
click at [522, 80] on icon at bounding box center [520, 78] width 15 height 12
